Goal: Transaction & Acquisition: Subscribe to service/newsletter

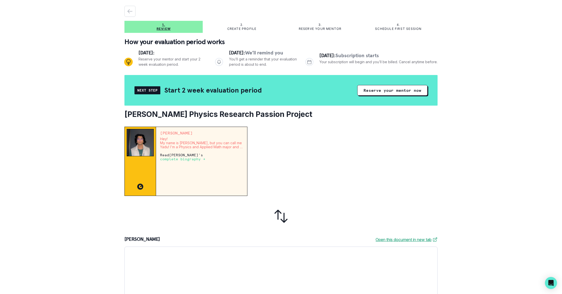
scroll to position [9, 0]
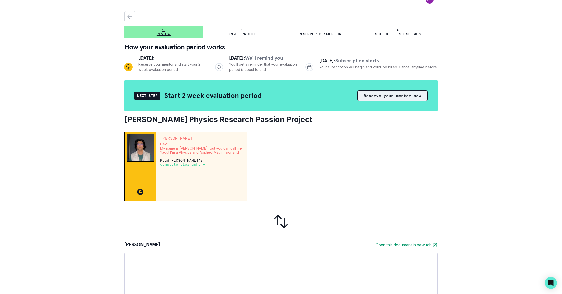
click at [381, 94] on button "Reserve your mentor now" at bounding box center [392, 95] width 70 height 11
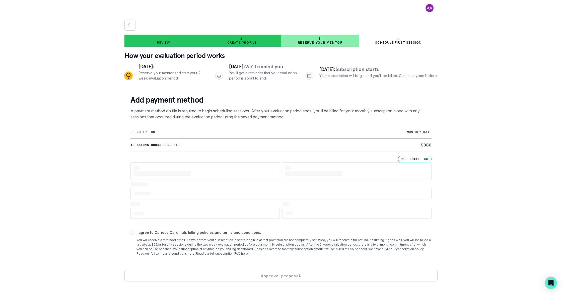
click at [265, 38] on div "2. Create profile" at bounding box center [242, 41] width 78 height 8
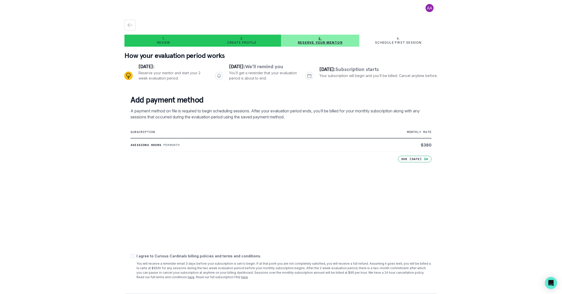
click at [174, 33] on div "1. Review 2. Create profile 3. Reserve your mentor 4. Schedule first session Ho…" at bounding box center [280, 163] width 313 height 286
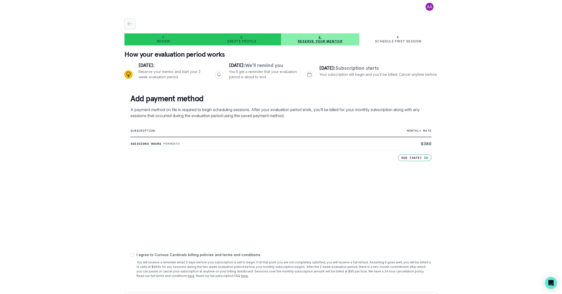
click at [126, 24] on div "button" at bounding box center [130, 24] width 11 height 6
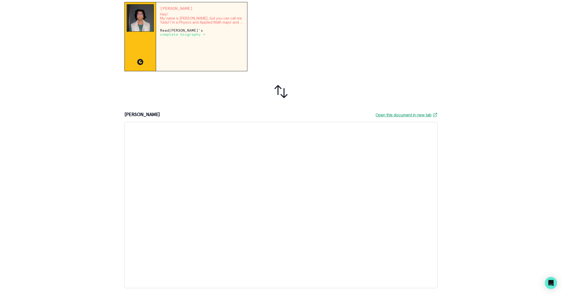
scroll to position [139, 0]
